Goal: Task Accomplishment & Management: Manage account settings

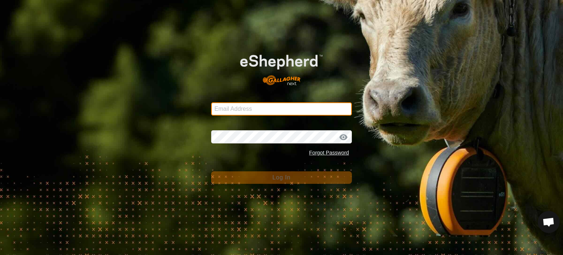
click at [294, 114] on input "Email Address" at bounding box center [281, 108] width 141 height 13
type input "[PERSON_NAME][EMAIL_ADDRESS][DOMAIN_NAME]"
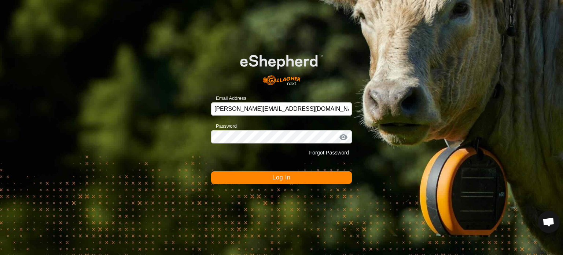
click at [302, 179] on button "Log In" at bounding box center [281, 177] width 141 height 12
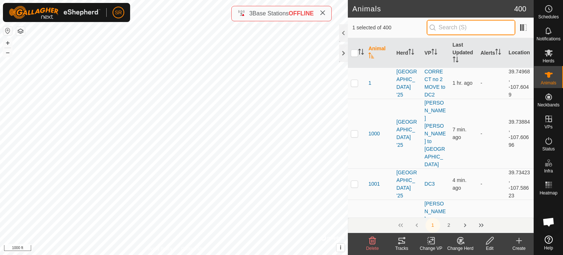
click at [460, 29] on input "text" at bounding box center [471, 27] width 89 height 15
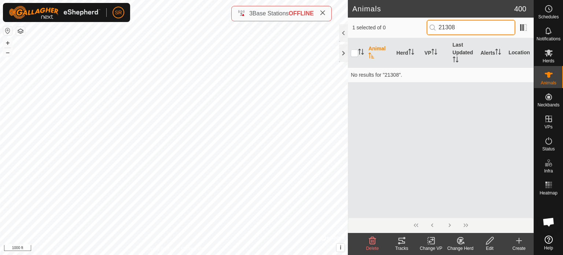
click at [448, 29] on input "21308" at bounding box center [471, 27] width 89 height 15
type input "2308"
checkbox input "true"
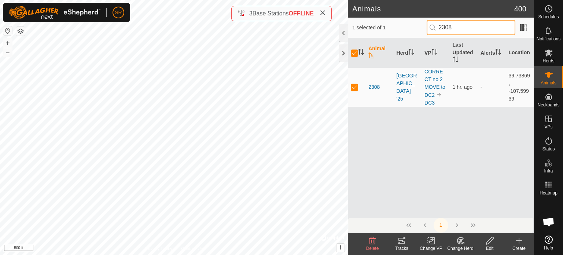
click at [459, 27] on input "2308" at bounding box center [471, 27] width 89 height 15
type input "6003"
checkbox input "false"
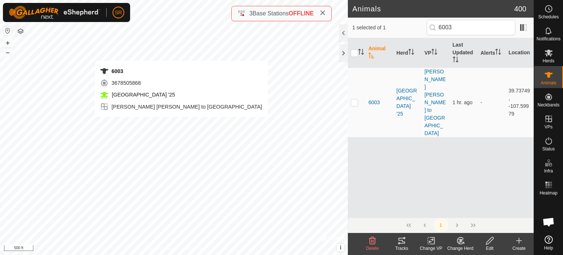
click at [181, 124] on div "6003 3678505868 [GEOGRAPHIC_DATA] '25 [PERSON_NAME][GEOGRAPHIC_DATA][PERSON_NAM…" at bounding box center [174, 127] width 348 height 255
checkbox input "true"
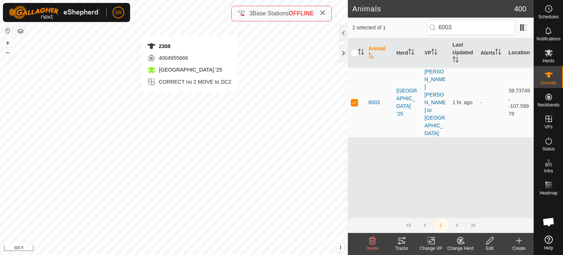
click at [189, 100] on div "2308 4004955666 [GEOGRAPHIC_DATA] '25 CORRECT no 2 MOVE to DC2 + – ⇧ i © Mapbox…" at bounding box center [174, 127] width 348 height 255
checkbox input "true"
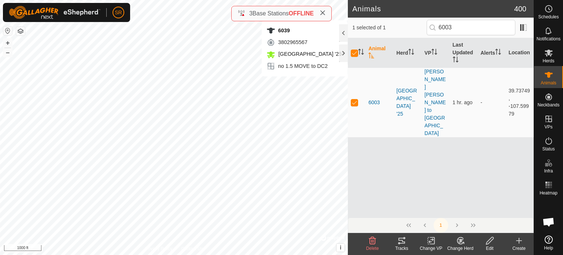
click at [432, 246] on div "Change VP" at bounding box center [430, 248] width 29 height 7
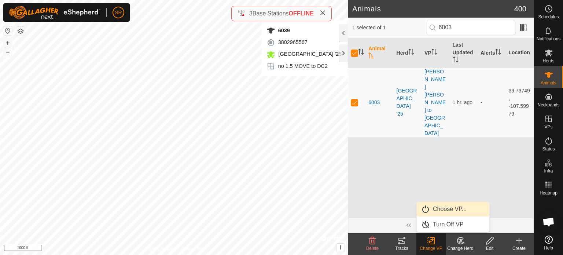
click at [444, 209] on link "Choose VP..." at bounding box center [453, 209] width 73 height 15
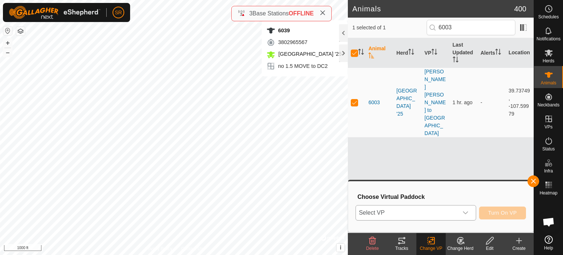
click at [431, 210] on span "Select VP" at bounding box center [407, 212] width 102 height 15
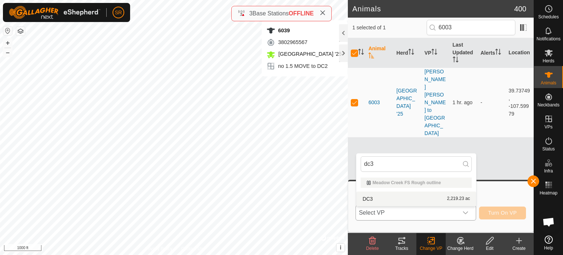
type input "dc3"
click at [418, 202] on li "DC3 2,219.23 ac" at bounding box center [416, 198] width 120 height 15
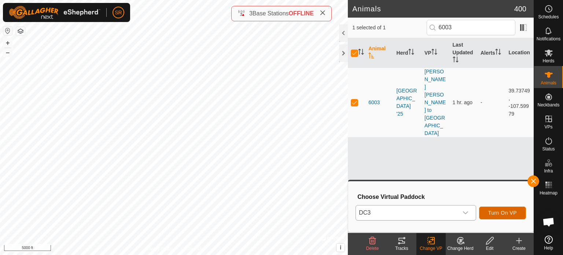
click at [517, 216] on button "Turn On VP" at bounding box center [502, 212] width 47 height 13
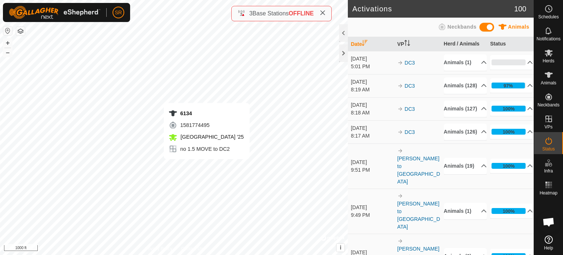
click at [551, 77] on icon at bounding box center [548, 74] width 9 height 9
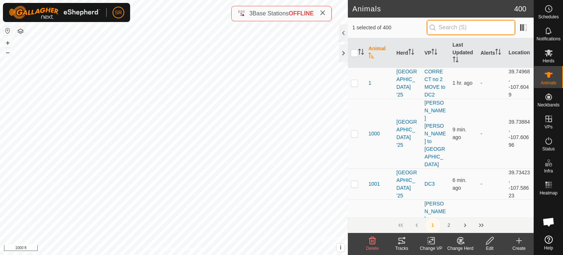
click at [481, 30] on input "text" at bounding box center [471, 27] width 89 height 15
type input "6134"
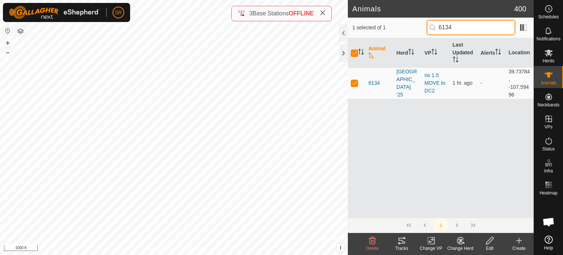
checkbox input "true"
type input "6134"
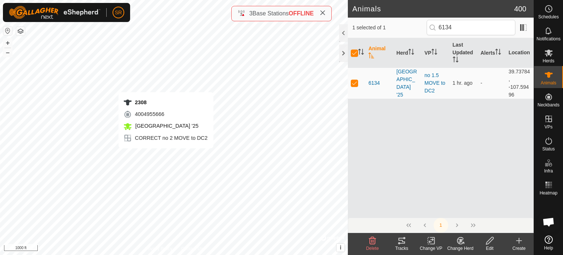
click at [166, 155] on div "2308 4004955666 [GEOGRAPHIC_DATA] '25 CORRECT no 2 MOVE to DC2 + – ⇧ i © Mapbox…" at bounding box center [174, 127] width 348 height 255
checkbox input "false"
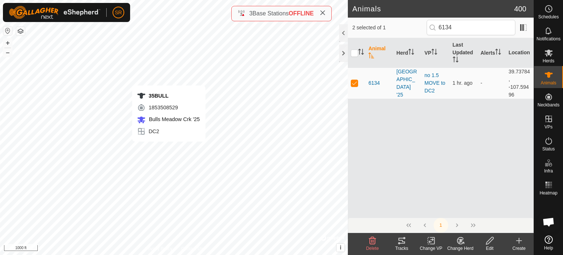
click at [168, 149] on div "35BULL 1853508529 Bulls Meadow Crk '25 DC2 + – ⇧ i © Mapbox , © OpenStreetMap ,…" at bounding box center [174, 127] width 348 height 255
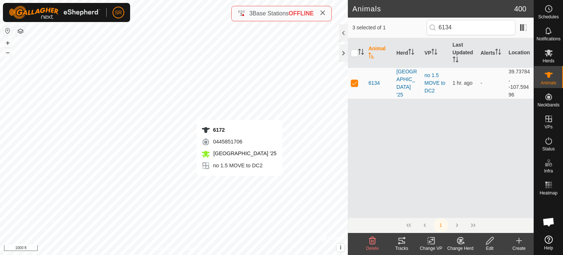
click at [239, 183] on div "6172 0445851706 [GEOGRAPHIC_DATA] '25 no 1.5 MOVE to DC2 + – ⇧ i © Mapbox , © O…" at bounding box center [174, 127] width 348 height 255
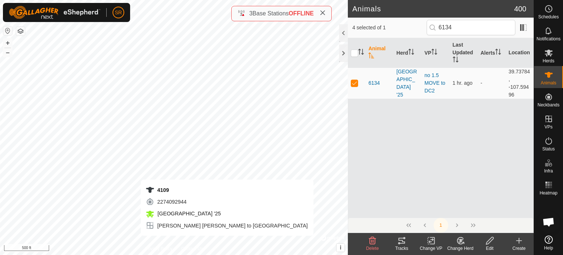
click at [227, 243] on div "4109 2274092944 [GEOGRAPHIC_DATA] '25 [PERSON_NAME][GEOGRAPHIC_DATA][PERSON_NAM…" at bounding box center [174, 127] width 348 height 255
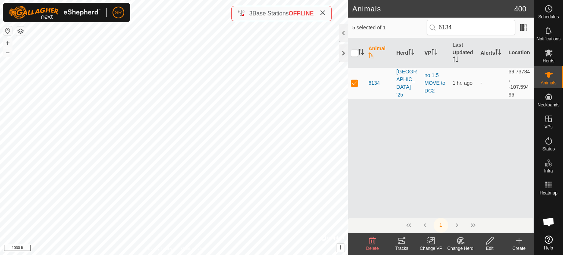
click at [431, 245] on div "Change VP" at bounding box center [430, 248] width 29 height 7
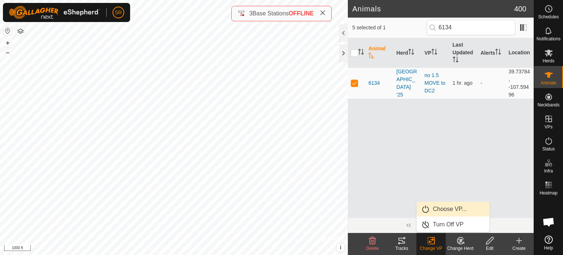
click at [455, 214] on link "Choose VP..." at bounding box center [453, 209] width 73 height 15
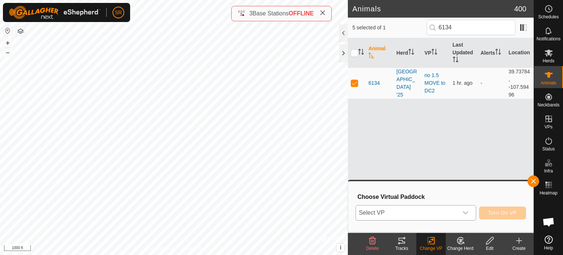
click at [446, 212] on span "Select VP" at bounding box center [407, 212] width 102 height 15
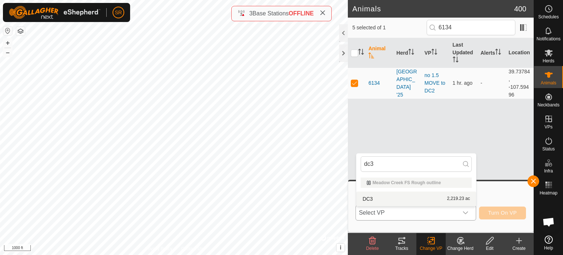
type input "dc3"
click at [434, 203] on li "DC3 2,219.23 ac" at bounding box center [416, 198] width 120 height 15
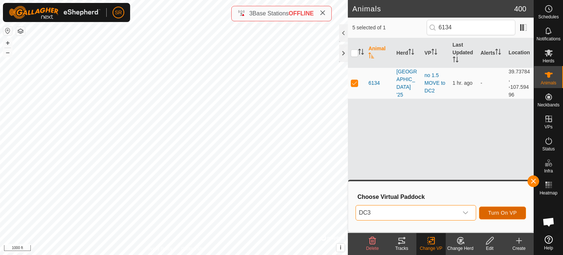
click at [510, 209] on button "Turn On VP" at bounding box center [502, 212] width 47 height 13
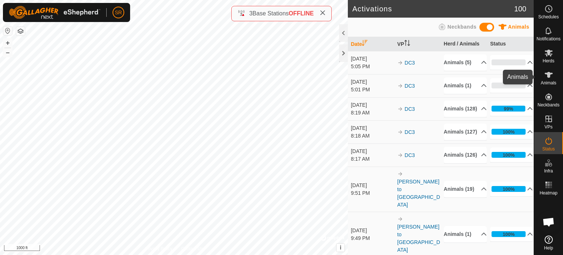
click at [550, 72] on icon at bounding box center [548, 74] width 9 height 9
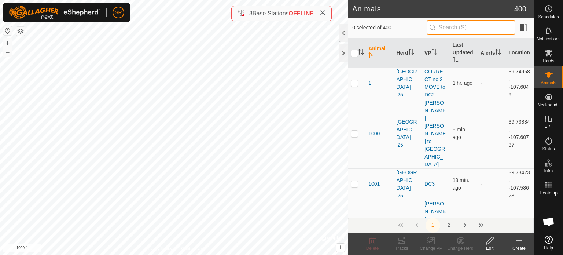
click at [466, 26] on input "text" at bounding box center [471, 27] width 89 height 15
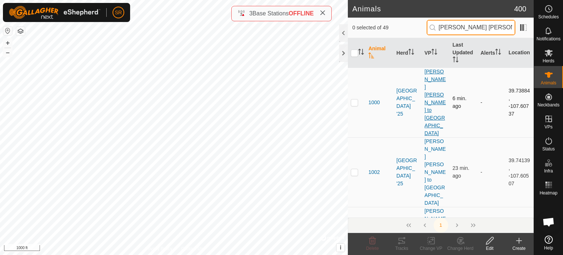
type input "[PERSON_NAME] [PERSON_NAME]"
click at [429, 78] on link "[PERSON_NAME] [PERSON_NAME] to [GEOGRAPHIC_DATA]" at bounding box center [435, 102] width 21 height 67
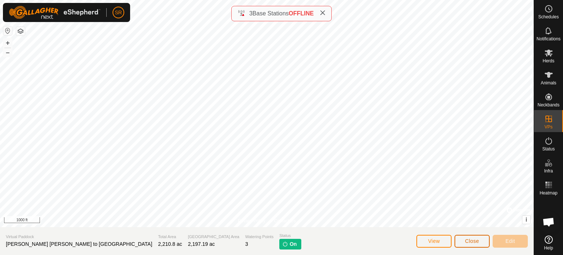
click at [480, 242] on button "Close" at bounding box center [472, 241] width 35 height 13
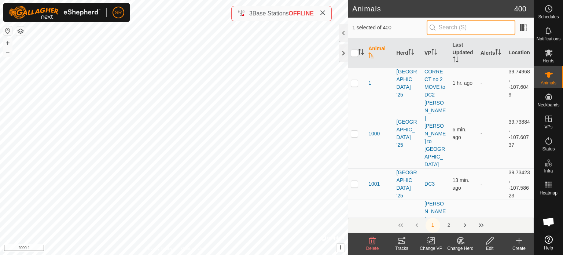
click at [451, 25] on input "text" at bounding box center [471, 27] width 89 height 15
type input "6127"
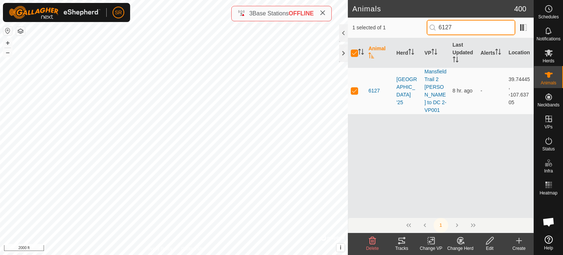
checkbox input "true"
type input "6127"
click at [353, 91] on p-checkbox at bounding box center [354, 91] width 7 height 6
checkbox input "false"
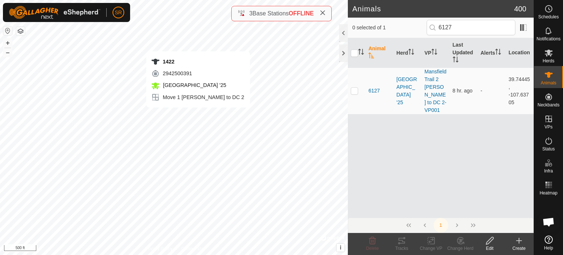
click at [198, 115] on div "1422 2942500391 [GEOGRAPHIC_DATA] '25 Move 1 [PERSON_NAME] to DC 2 + – ⇧ i © Ma…" at bounding box center [174, 127] width 348 height 255
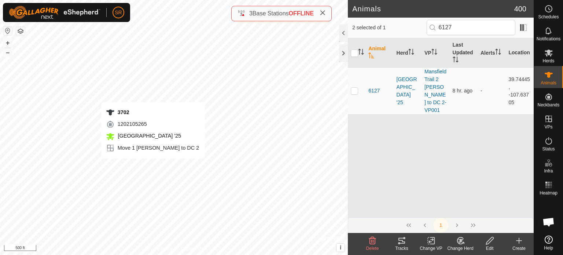
click at [153, 165] on div "3702 1202105265 [GEOGRAPHIC_DATA] '25 Move 1 [PERSON_NAME] to DC 2 + – ⇧ i © Ma…" at bounding box center [174, 127] width 348 height 255
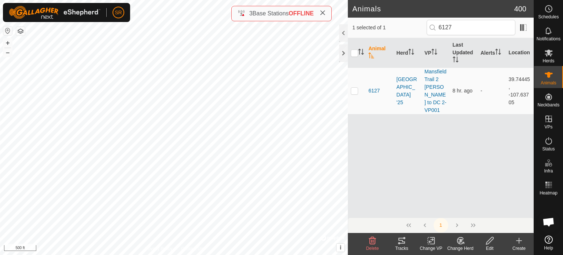
click at [431, 243] on icon at bounding box center [431, 240] width 9 height 9
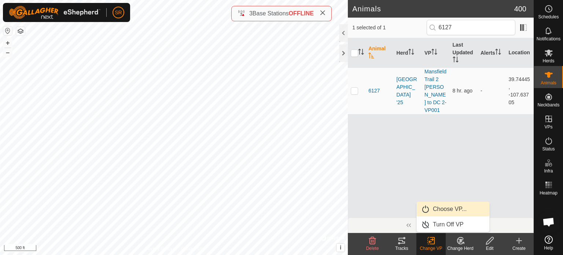
click at [449, 210] on link "Choose VP..." at bounding box center [453, 209] width 73 height 15
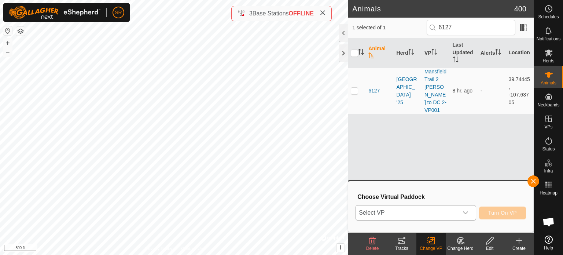
click at [421, 211] on span "Select VP" at bounding box center [407, 212] width 102 height 15
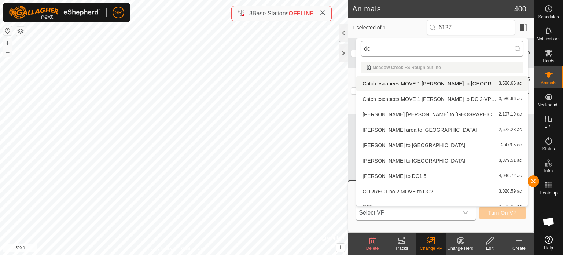
type input "d"
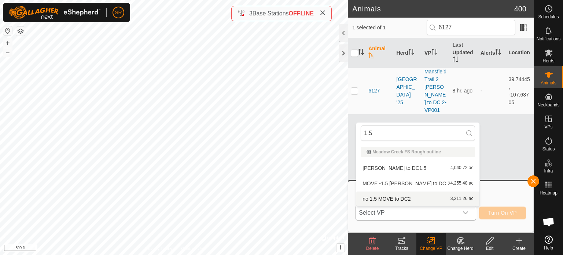
type input "1.5"
click at [395, 199] on li "no 1.5 MOVE to DC2 3,211.26 ac" at bounding box center [417, 198] width 123 height 15
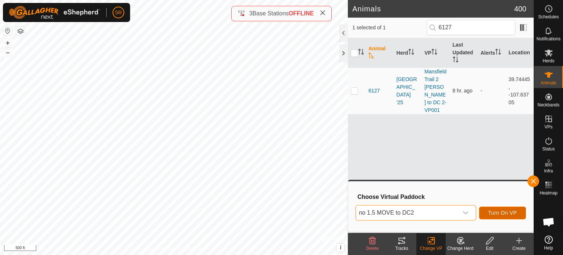
click at [495, 214] on span "Turn On VP" at bounding box center [502, 213] width 29 height 6
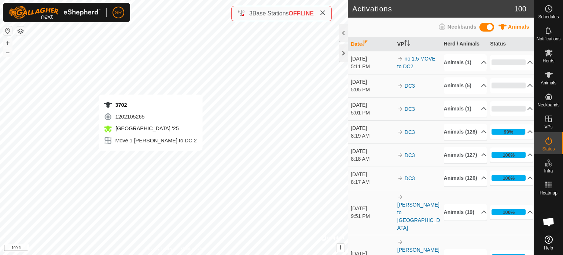
click at [151, 158] on div "3702 1202105265 [GEOGRAPHIC_DATA] '25 Move 1 [PERSON_NAME] to DC 2 + – ⇧ i © Ma…" at bounding box center [174, 127] width 348 height 255
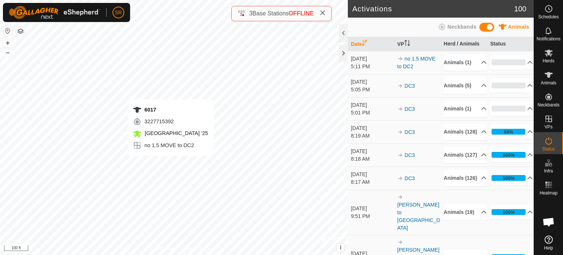
click at [171, 163] on div "6017 3227715392 [GEOGRAPHIC_DATA] '25 no 1.5 MOVE to DC2 + – ⇧ i © Mapbox , © O…" at bounding box center [174, 127] width 348 height 255
click at [235, 19] on div "Activations 100 Animals Neckbands Date VP Herd / Animals Status [DATE] 5:11 PM …" at bounding box center [267, 127] width 534 height 255
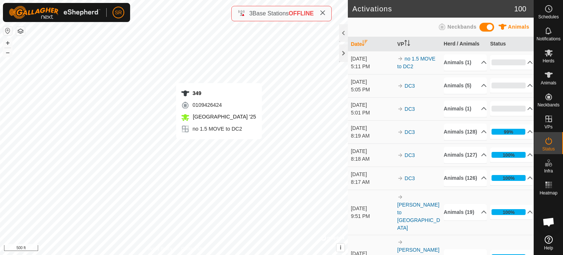
click at [219, 146] on div "349 0109426424 [GEOGRAPHIC_DATA] '25 no 1.5 MOVE to DC2 + – ⇧ i © Mapbox , © Op…" at bounding box center [174, 127] width 348 height 255
click at [243, 189] on div "6078 3795918821 [GEOGRAPHIC_DATA] '25 no 1.5 MOVE to DC2 + – ⇧ i © Mapbox , © O…" at bounding box center [174, 127] width 348 height 255
click at [201, 173] on div "1131 0909649418 [GEOGRAPHIC_DATA] '25 no 1.5 MOVE to DC2 + – ⇧ i © Mapbox , © O…" at bounding box center [174, 127] width 348 height 255
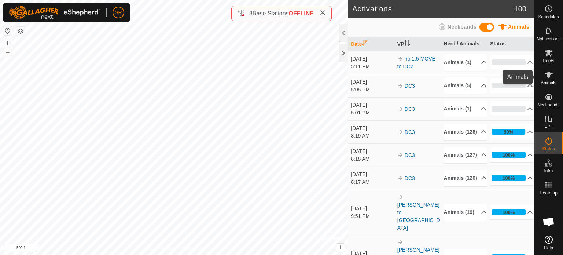
drag, startPoint x: 550, startPoint y: 76, endPoint x: 545, endPoint y: 77, distance: 4.8
click at [550, 77] on icon at bounding box center [549, 75] width 8 height 6
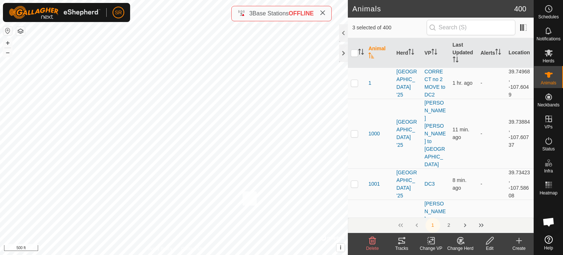
click at [242, 191] on div "6078 3795918821 [GEOGRAPHIC_DATA] '25 no 1.5 MOVE to DC2 + – ⇧ i © Mapbox , © O…" at bounding box center [174, 127] width 348 height 255
checkbox input "true"
click at [199, 176] on div "2058 1487410063 [GEOGRAPHIC_DATA] '25 no 1.5 MOVE to DC2 + – ⇧ i © Mapbox , © O…" at bounding box center [174, 127] width 348 height 255
checkbox input "true"
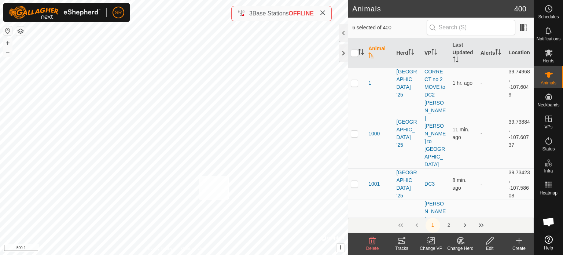
checkbox input "true"
click at [219, 146] on div "349 0109426424 [GEOGRAPHIC_DATA] '25 no 1.5 MOVE to DC2 + – ⇧ i © Mapbox , © Op…" at bounding box center [174, 127] width 348 height 255
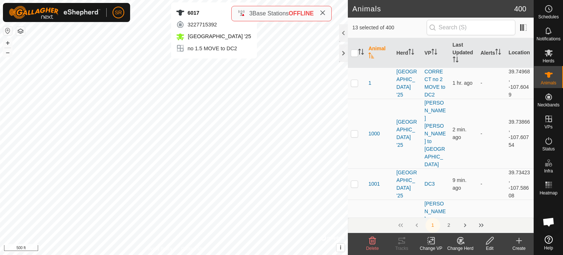
click at [214, 66] on div "6017 3227715392 [GEOGRAPHIC_DATA] '25 no 1.5 MOVE to DC2 + – ⇧ i © Mapbox , © O…" at bounding box center [174, 127] width 348 height 255
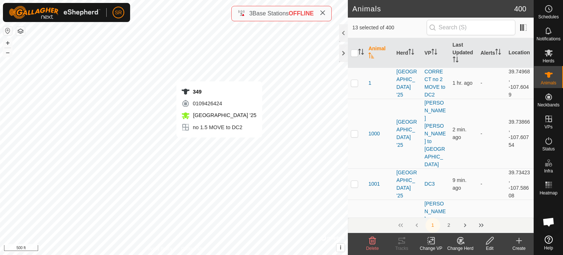
click at [219, 145] on div "349 0109426424 [GEOGRAPHIC_DATA] '25 no 1.5 MOVE to DC2 + – ⇧ i © Mapbox , © Op…" at bounding box center [174, 127] width 348 height 255
checkbox input "true"
click at [195, 172] on div "2240 3475168787 [GEOGRAPHIC_DATA] '25 CORRECT no 2 MOVE to DC2 + – ⇧ i © Mapbox…" at bounding box center [174, 127] width 348 height 255
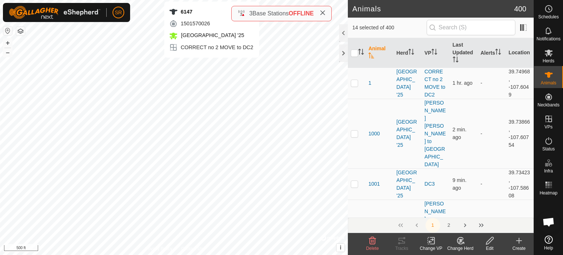
click at [212, 65] on div "6147 1501570026 [GEOGRAPHIC_DATA] '25 CORRECT no 2 MOVE to DC2 + – ⇧ i © Mapbox…" at bounding box center [174, 127] width 348 height 255
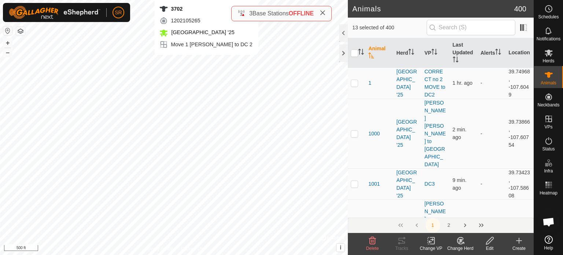
checkbox input "false"
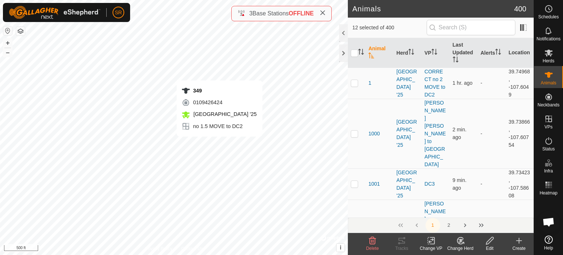
click at [220, 144] on div "349 0109426424 [GEOGRAPHIC_DATA] '25 no 1.5 MOVE to DC2 + – ⇧ i © Mapbox , © Op…" at bounding box center [174, 127] width 348 height 255
checkbox input "false"
click at [430, 243] on icon at bounding box center [431, 240] width 9 height 9
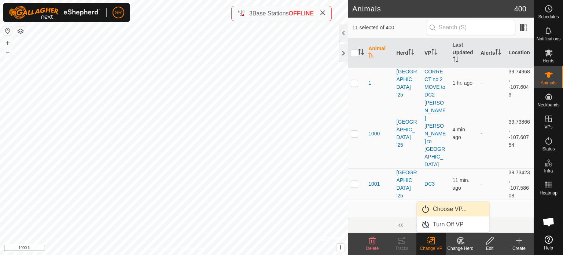
click at [445, 209] on link "Choose VP..." at bounding box center [453, 209] width 73 height 15
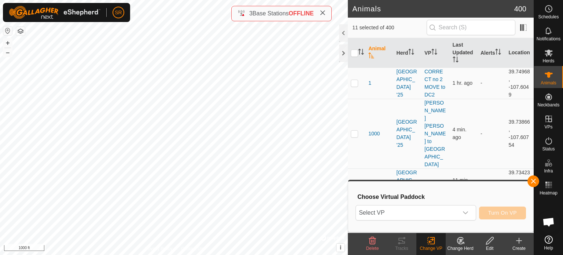
click at [445, 209] on span "Select VP" at bounding box center [407, 212] width 102 height 15
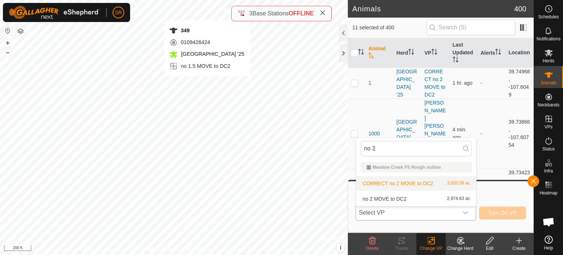
type input "no 2"
click at [207, 84] on div "349 0109426424 [GEOGRAPHIC_DATA] '25 no 1.5 MOVE to DC2 + – ⇧ i © Mapbox , © Op…" at bounding box center [174, 127] width 348 height 255
checkbox input "true"
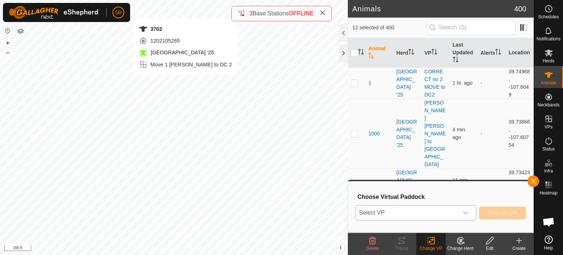
click at [186, 11] on div "3702 1202105265 [GEOGRAPHIC_DATA] '25 Move 1 [PERSON_NAME] to DC 2 + – ⇧ i © Ma…" at bounding box center [174, 127] width 348 height 255
click at [191, 8] on div "3702 1202105265 [GEOGRAPHIC_DATA] '25 Move 1 [PERSON_NAME] to DC 2 + – ⇧ i © Ma…" at bounding box center [174, 127] width 348 height 255
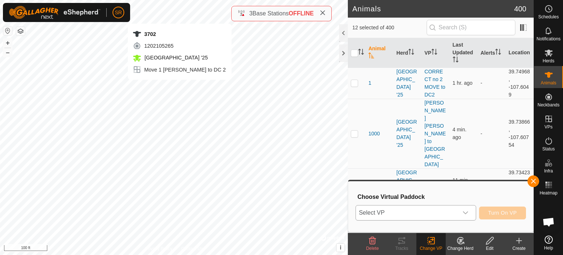
click at [180, 16] on div "3702 1202105265 [GEOGRAPHIC_DATA] '25 Move 1 [PERSON_NAME] to DC 2 + – ⇧ i © Ma…" at bounding box center [174, 127] width 348 height 255
checkbox input "true"
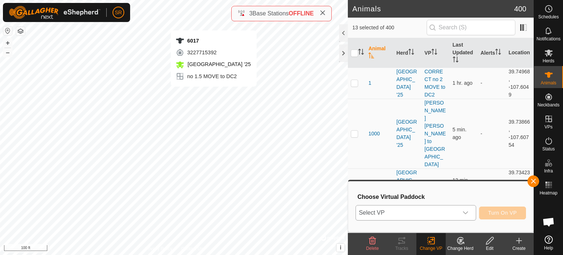
click at [214, 23] on div "6017 3227715392 [GEOGRAPHIC_DATA] '25 no 1.5 MOVE to DC2 + – ⇧ i © Mapbox , © O…" at bounding box center [174, 127] width 348 height 255
click at [430, 215] on span "Select VP" at bounding box center [407, 212] width 102 height 15
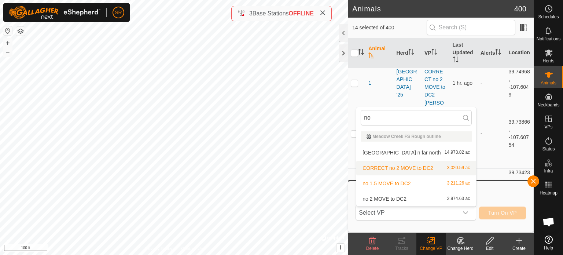
type input "no"
click at [438, 166] on li "CORRECT no 2 MOVE to DC2 3,020.59 ac" at bounding box center [416, 168] width 120 height 15
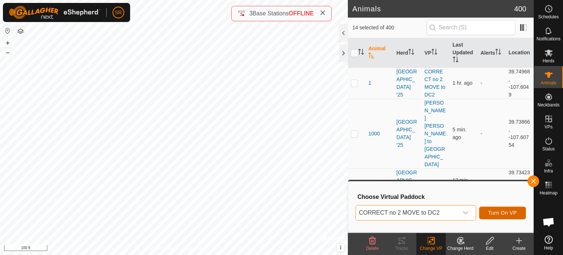
click at [517, 215] on span "Turn On VP" at bounding box center [502, 213] width 29 height 6
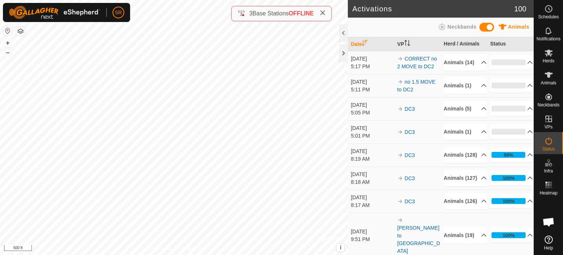
click at [256, 18] on div "Activations 100 Animals Neckbands Date VP Herd / Animals Status [DATE] 5:17 PM …" at bounding box center [267, 127] width 534 height 255
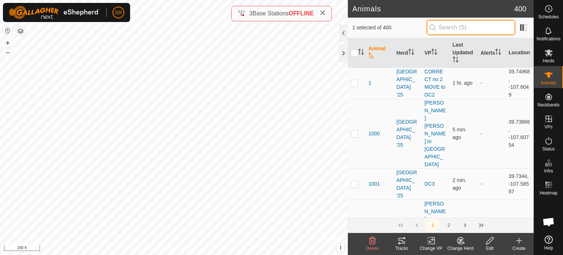
click at [440, 27] on input "text" at bounding box center [471, 27] width 89 height 15
type input "1430"
checkbox input "true"
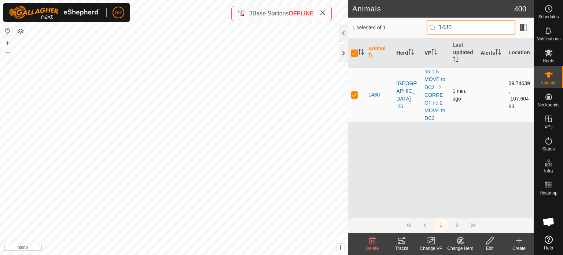
type input "1430"
click at [356, 93] on p-checkbox at bounding box center [354, 95] width 7 height 6
checkbox input "false"
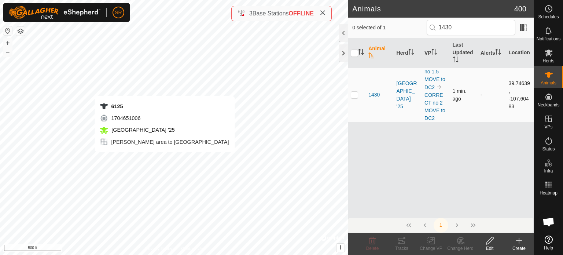
click at [165, 159] on div "6125 1704651006 [GEOGRAPHIC_DATA] '25 [PERSON_NAME] area to dc + – ⇧ i © Mapbox…" at bounding box center [174, 127] width 348 height 255
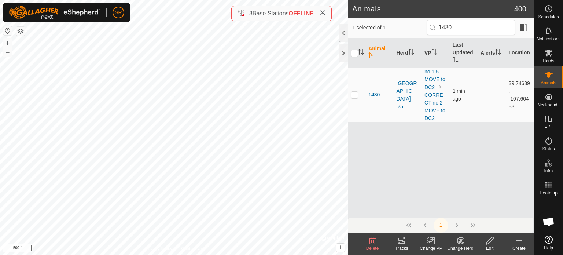
click at [431, 246] on div "Change VP" at bounding box center [430, 248] width 29 height 7
click at [443, 205] on span "Choose VP..." at bounding box center [450, 209] width 34 height 9
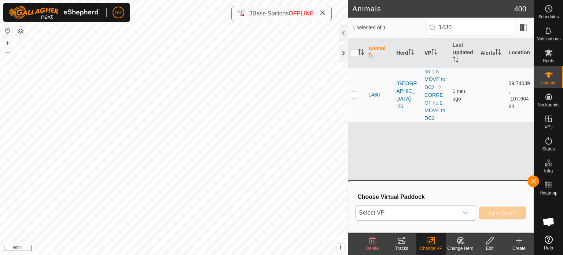
click at [441, 209] on span "Select VP" at bounding box center [407, 212] width 102 height 15
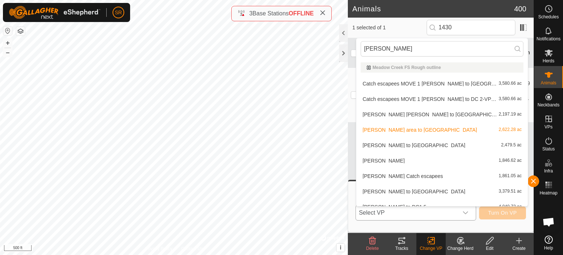
scroll to position [8, 0]
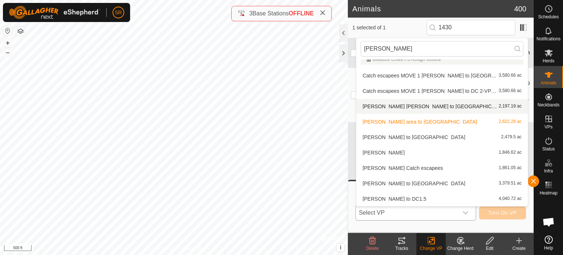
type input "[PERSON_NAME]"
click at [427, 106] on li "[PERSON_NAME] [PERSON_NAME] to DC 2,197.19 ac" at bounding box center [442, 106] width 172 height 15
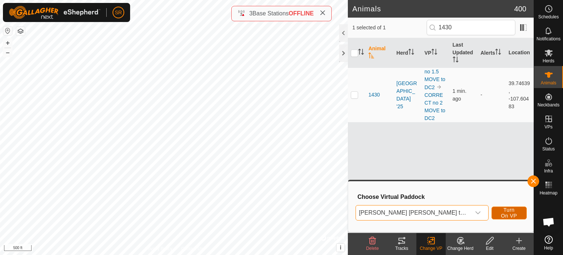
click at [503, 212] on span "Turn On VP" at bounding box center [509, 213] width 17 height 12
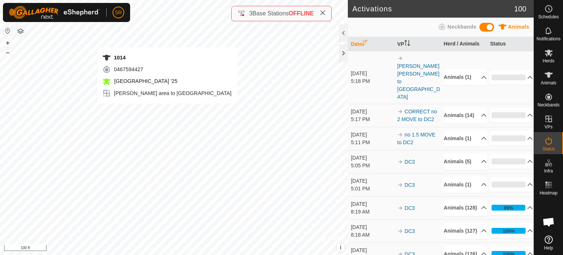
click at [167, 111] on div "1014 0467594427 [GEOGRAPHIC_DATA] '25 [PERSON_NAME] area to dc + – ⇧ i © Mapbox…" at bounding box center [174, 127] width 348 height 255
click at [352, 85] on div "Activations 100 Animals Neckbands Date VP Herd / Animals Status [DATE] 5:18 PM …" at bounding box center [267, 127] width 534 height 255
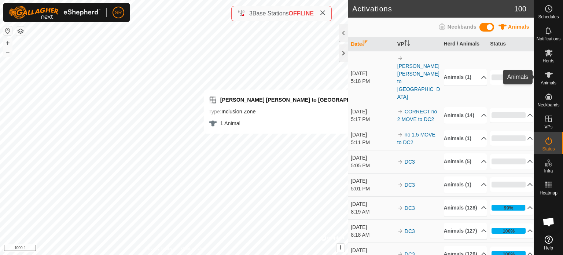
click at [550, 74] on icon at bounding box center [549, 75] width 8 height 6
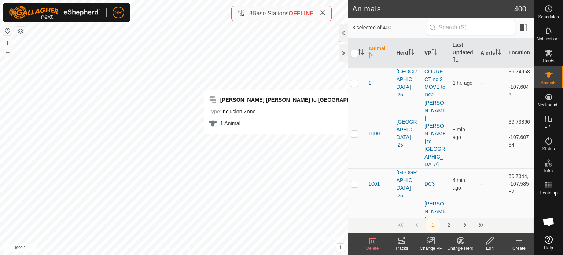
click at [428, 243] on rect at bounding box center [431, 240] width 7 height 7
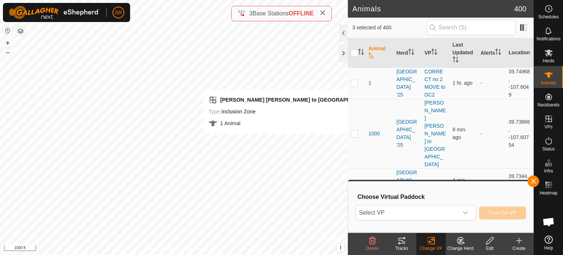
click at [442, 212] on span "Select VP" at bounding box center [407, 212] width 102 height 15
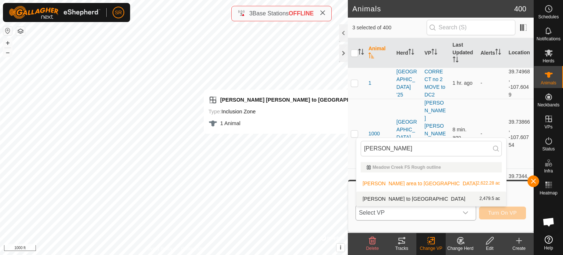
type input "[PERSON_NAME]"
click at [399, 198] on li "[PERSON_NAME] to dc 2,479.5 ac" at bounding box center [431, 198] width 150 height 15
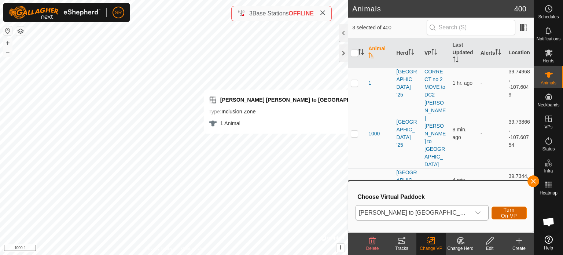
click at [501, 214] on span "Turn On VP" at bounding box center [509, 213] width 17 height 12
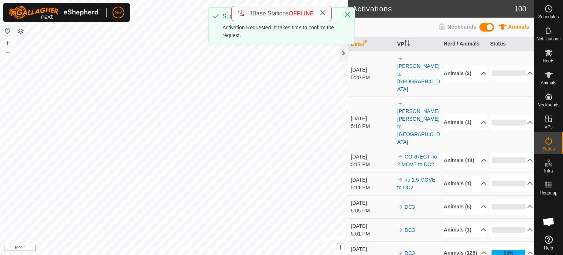
click at [346, 14] on icon "Close" at bounding box center [348, 15] width 6 height 6
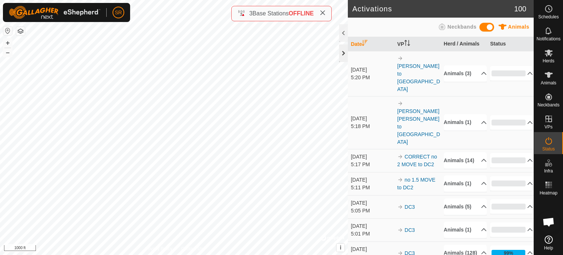
click at [345, 56] on div at bounding box center [343, 53] width 9 height 18
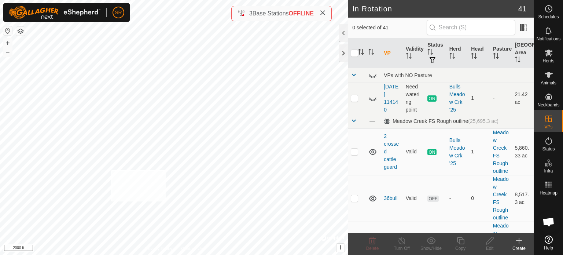
checkbox input "true"
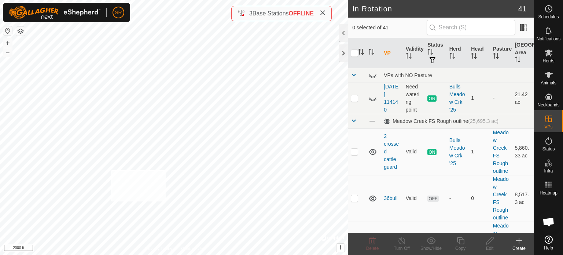
checkbox input "true"
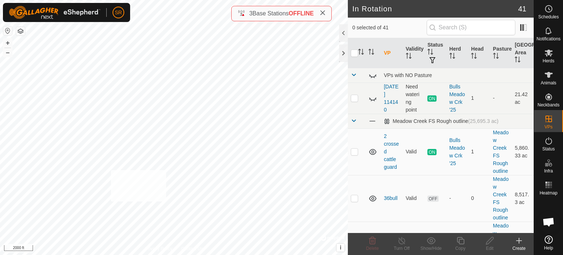
checkbox input "true"
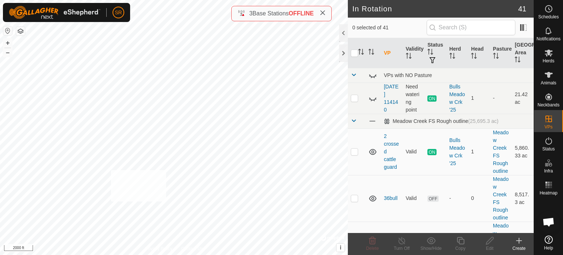
checkbox input "true"
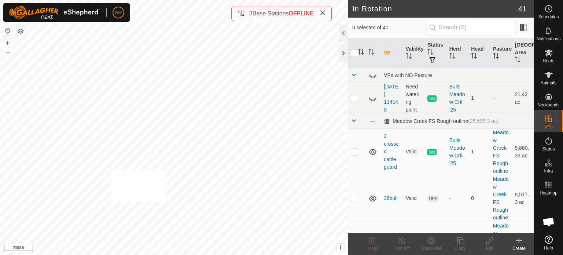
checkbox input "true"
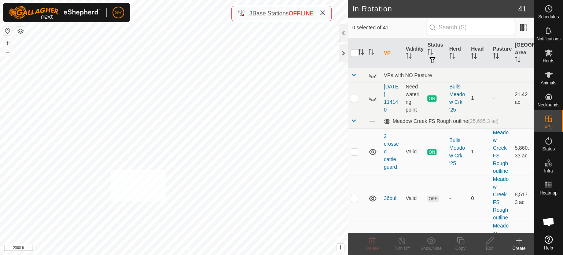
checkbox input "true"
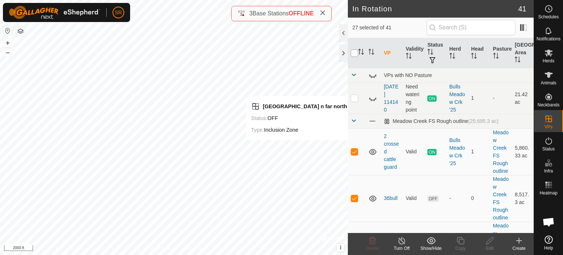
click at [356, 54] on input "checkbox" at bounding box center [354, 52] width 7 height 7
checkbox input "true"
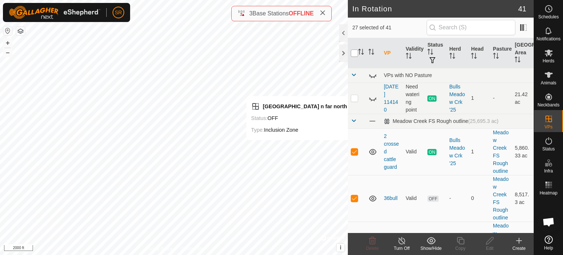
checkbox input "true"
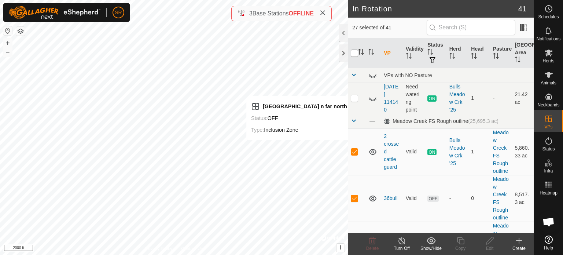
checkbox input "true"
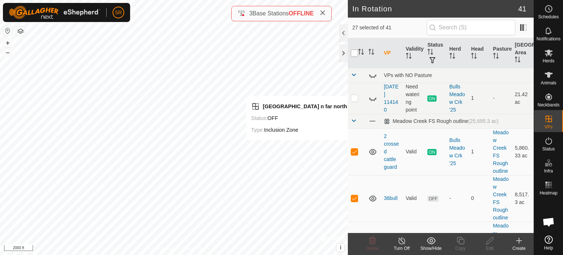
checkbox input "true"
click at [356, 54] on input "checkbox" at bounding box center [354, 52] width 7 height 7
checkbox input "false"
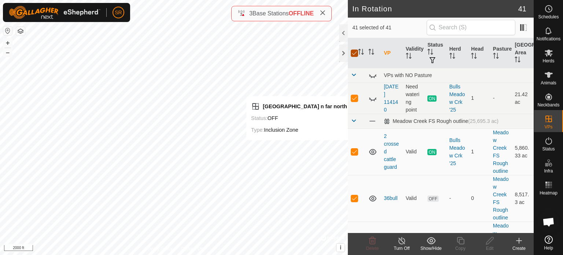
checkbox input "false"
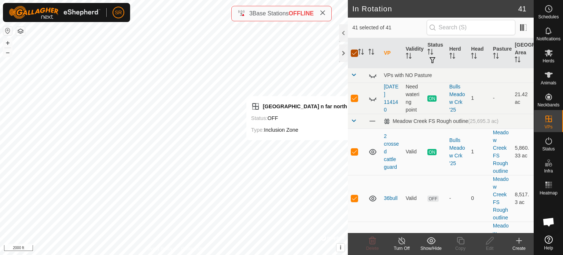
checkbox input "false"
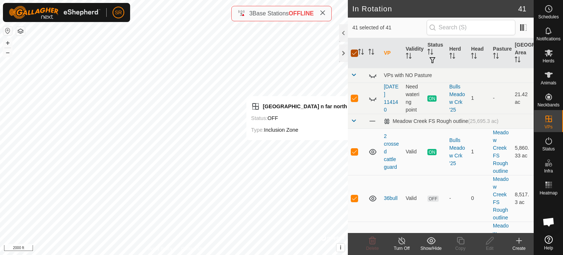
checkbox input "false"
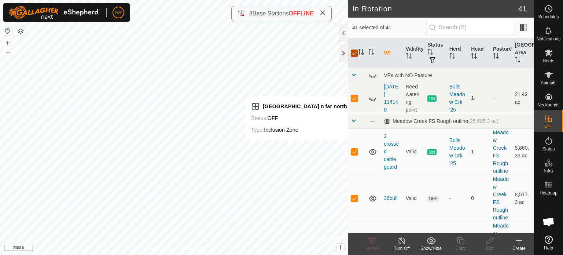
checkbox input "false"
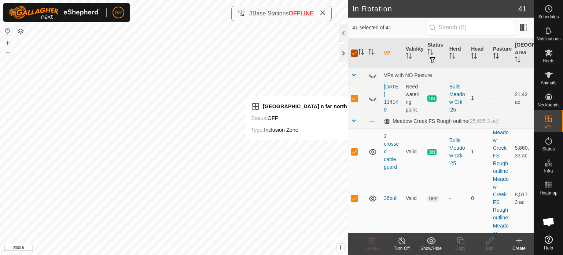
checkbox input "false"
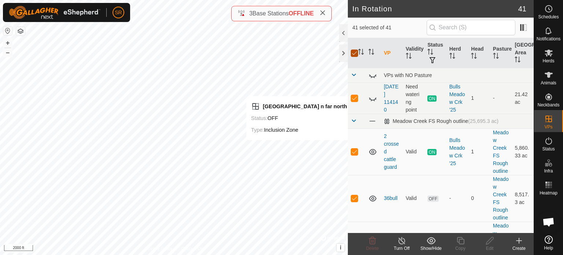
checkbox input "false"
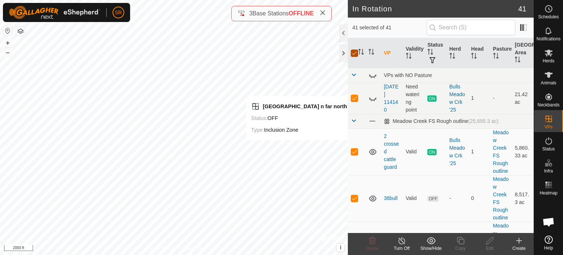
checkbox input "false"
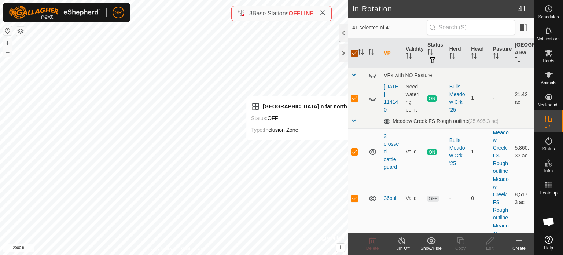
checkbox input "false"
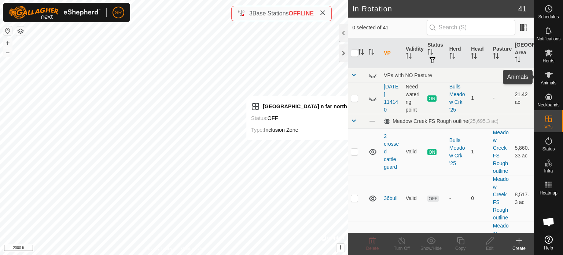
click at [545, 76] on icon at bounding box center [548, 74] width 9 height 9
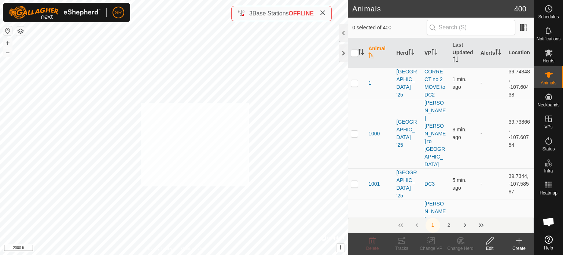
checkbox input "true"
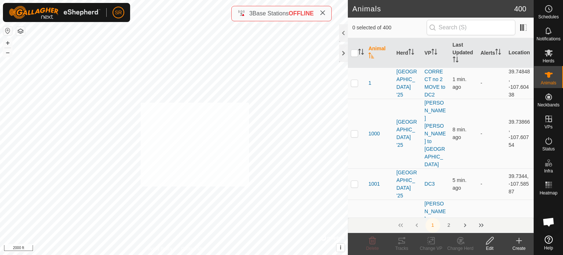
checkbox input "true"
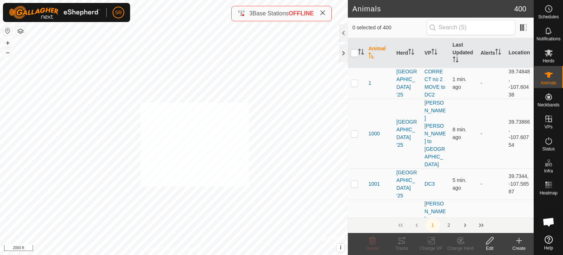
checkbox input "true"
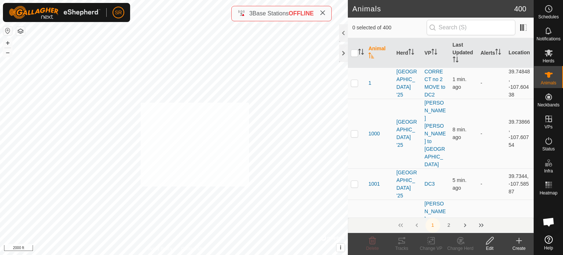
checkbox input "true"
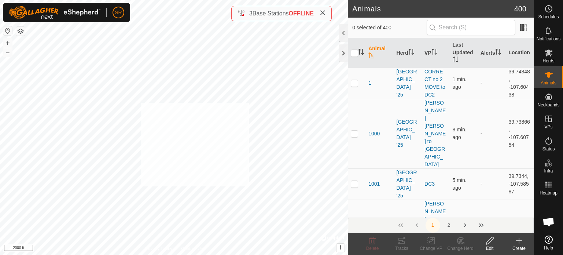
checkbox input "true"
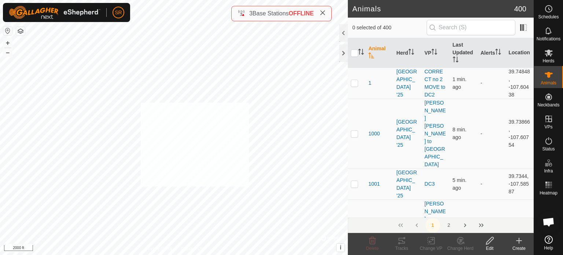
checkbox input "true"
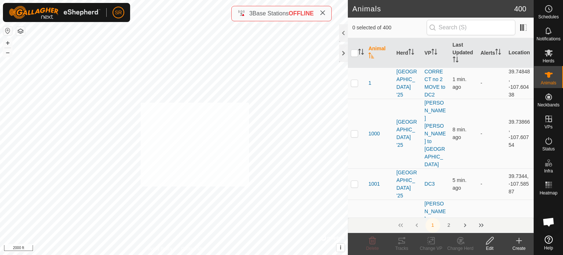
checkbox input "true"
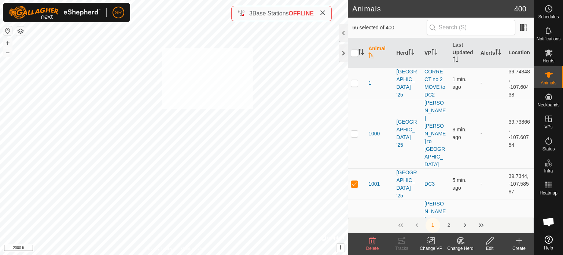
checkbox input "true"
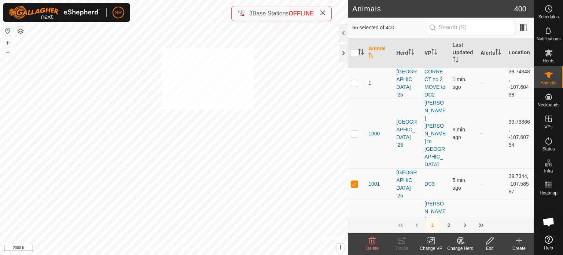
checkbox input "true"
click at [150, 85] on div "35BULL 1853508529 Bulls Meadow Crk '25 DC2 + – ⇧ i © Mapbox , © OpenStreetMap ,…" at bounding box center [174, 127] width 348 height 255
checkbox input "true"
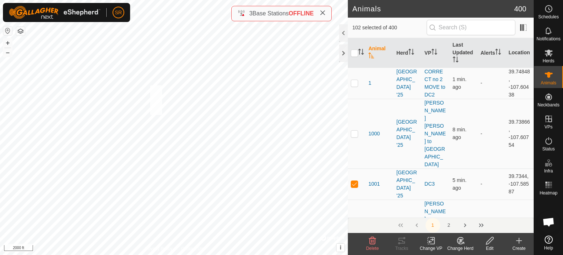
checkbox input "true"
click at [220, 86] on div "6297 4091679582 Meadow Creek '25 DC3 + – ⇧ i © Mapbox , © OpenStreetMap , Impro…" at bounding box center [174, 127] width 348 height 255
checkbox input "true"
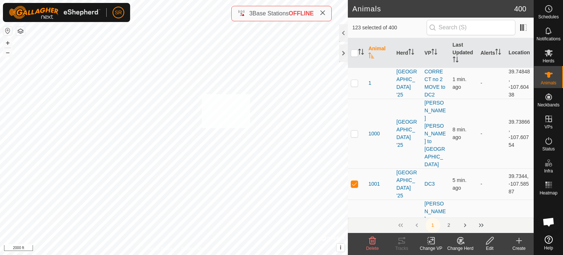
checkbox input "true"
click at [343, 54] on div at bounding box center [343, 53] width 9 height 18
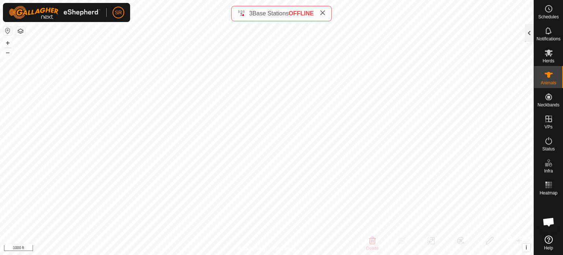
click at [526, 35] on div at bounding box center [529, 33] width 9 height 18
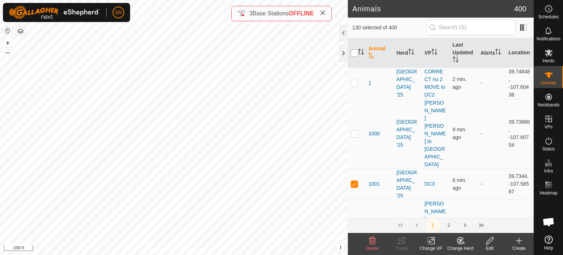
click at [354, 52] on input "checkbox" at bounding box center [354, 52] width 7 height 7
checkbox input "true"
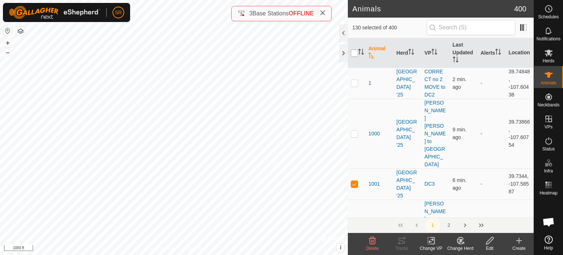
checkbox input "true"
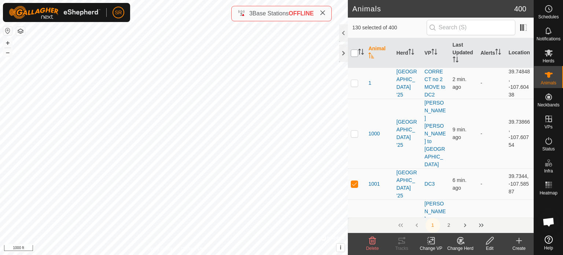
checkbox input "true"
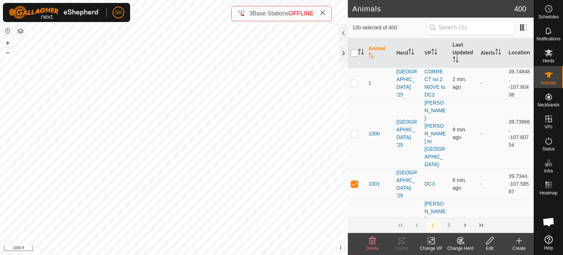
checkbox input "true"
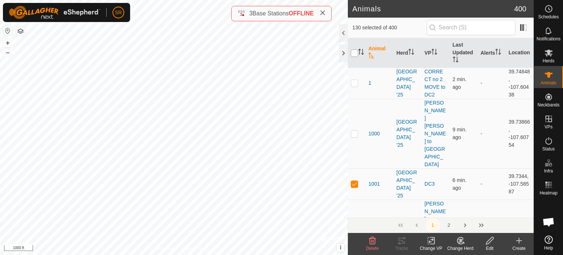
checkbox input "true"
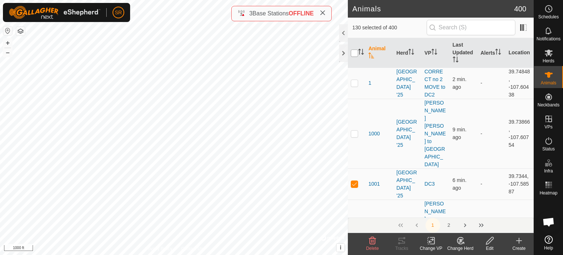
checkbox input "true"
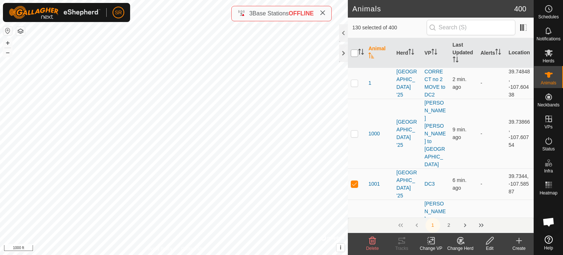
checkbox input "true"
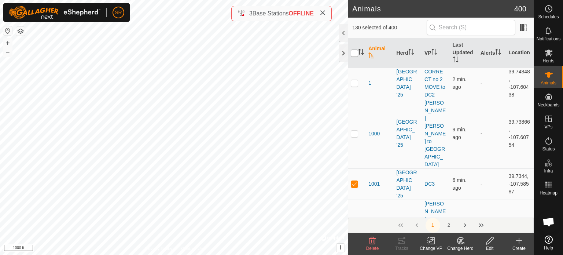
checkbox input "true"
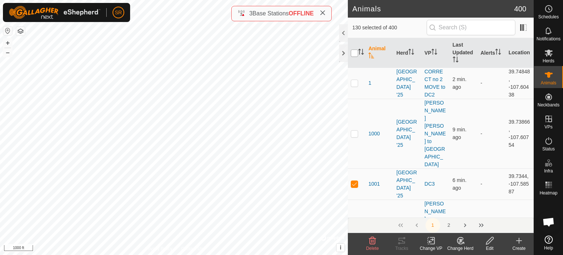
checkbox input "true"
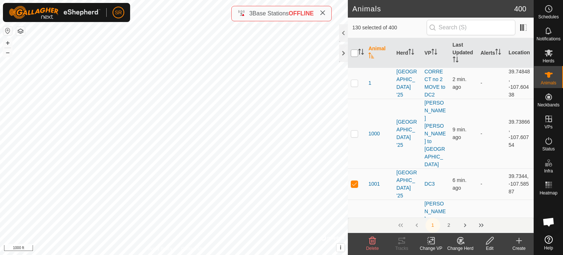
checkbox input "true"
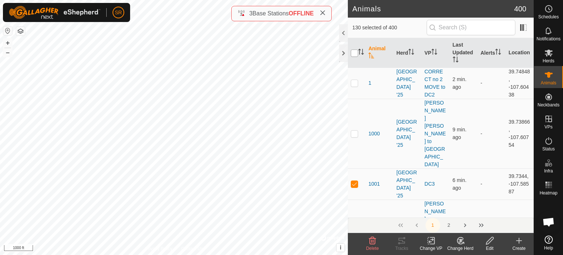
checkbox input "true"
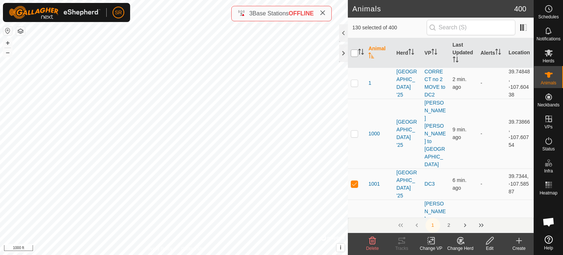
checkbox input "true"
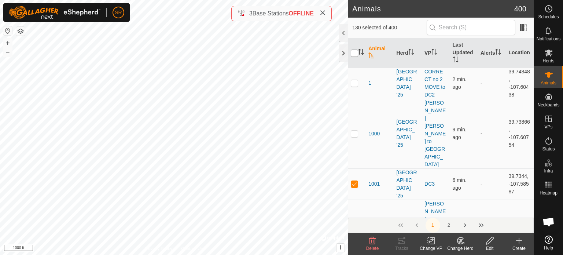
checkbox input "true"
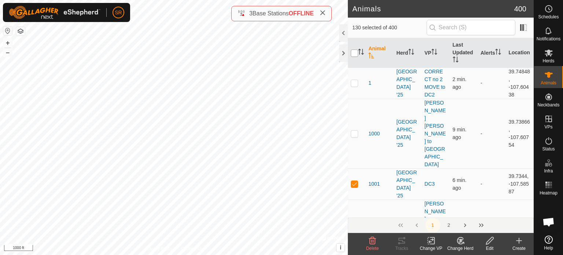
checkbox input "true"
click at [355, 52] on input "checkbox" at bounding box center [354, 52] width 7 height 7
click at [151, 36] on div "6104 2519568109 Meadow Creek '25 Clark pond area to dc + – ⇧ i © Mapbox , © Ope…" at bounding box center [174, 127] width 348 height 255
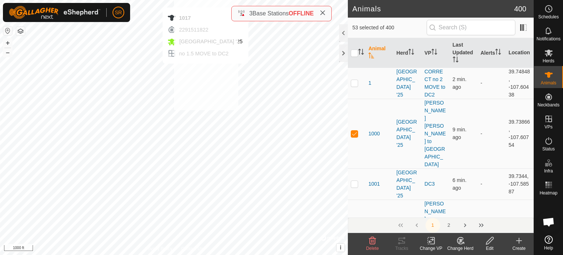
click at [173, 0] on html "SR Schedules Notifications Herds Animals Neckbands VPs Status Infra Heatmap Hel…" at bounding box center [281, 127] width 563 height 255
click at [143, 0] on div "6164 2199153757 Meadow Creek '25 no 1.5 MOVE to DC2 + – ⇧ i © Mapbox , © OpenSt…" at bounding box center [174, 127] width 348 height 255
click at [228, 0] on html "SR Schedules Notifications Herds Animals Neckbands VPs Status Infra Heatmap Hel…" at bounding box center [281, 127] width 563 height 255
click at [248, 0] on html "SR Schedules Notifications Herds Animals Neckbands VPs Status Infra Heatmap Hel…" at bounding box center [281, 127] width 563 height 255
click at [184, 54] on div "6073 2983443332 Meadow Creek '25 Move 1 clark ridge to DC 2 + – ⇧ i © Mapbox , …" at bounding box center [174, 127] width 348 height 255
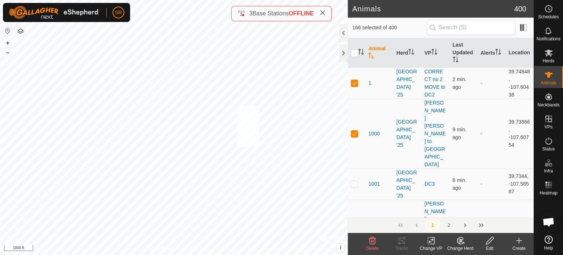
click at [237, 104] on div "6136 3175617703 Meadow Creek '25 Clark pond to dc + – ⇧ i © Mapbox , © OpenStre…" at bounding box center [174, 127] width 348 height 255
click at [157, 37] on div "2127 2211091904 Meadow Creek '25 Clark pond to dc + – ⇧ i © Mapbox , © OpenStre…" at bounding box center [174, 127] width 348 height 255
click at [212, 0] on html "SR Schedules Notifications Herds Animals Neckbands VPs Status Infra Heatmap Hel…" at bounding box center [281, 127] width 563 height 255
click at [352, 55] on input "checkbox" at bounding box center [354, 52] width 7 height 7
click at [352, 56] on input "checkbox" at bounding box center [354, 52] width 7 height 7
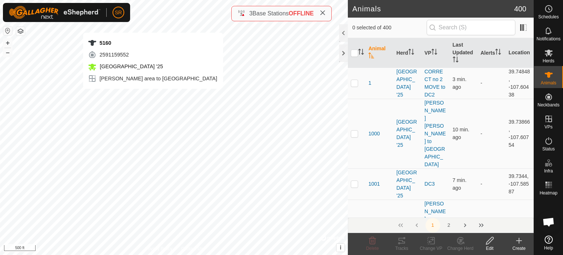
click at [153, 96] on div "5160 2591159552 Meadow Creek '25 Clark pond area to dc + – ⇧ i © Mapbox , © Ope…" at bounding box center [174, 127] width 348 height 255
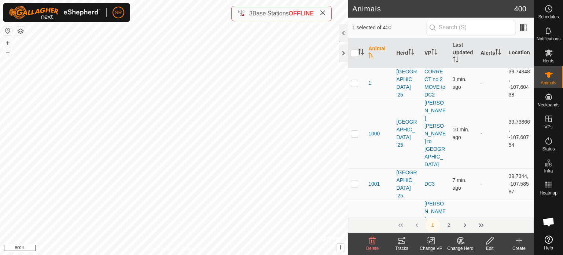
click at [478, 36] on div "1 selected of 400" at bounding box center [441, 28] width 186 height 21
click at [478, 34] on input "text" at bounding box center [471, 27] width 89 height 15
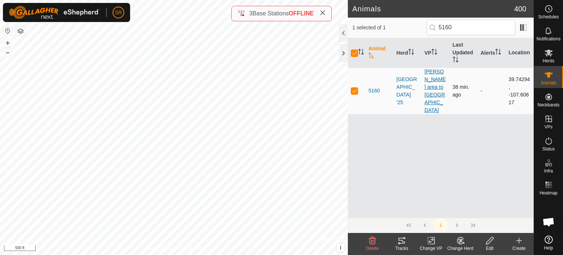
click at [430, 80] on link "[PERSON_NAME] area to [GEOGRAPHIC_DATA]" at bounding box center [435, 91] width 21 height 44
